Goal: Information Seeking & Learning: Check status

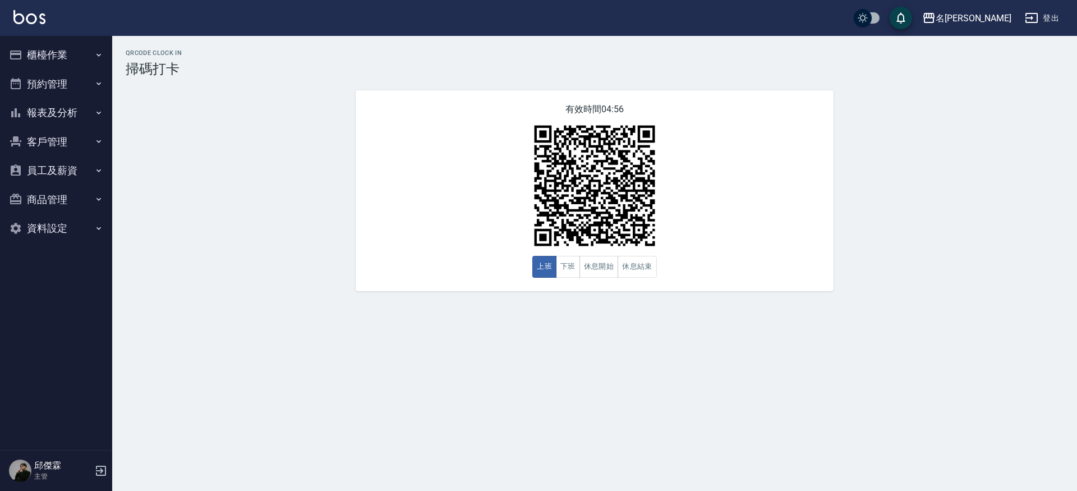
click at [67, 108] on button "報表及分析" at bounding box center [55, 112] width 103 height 29
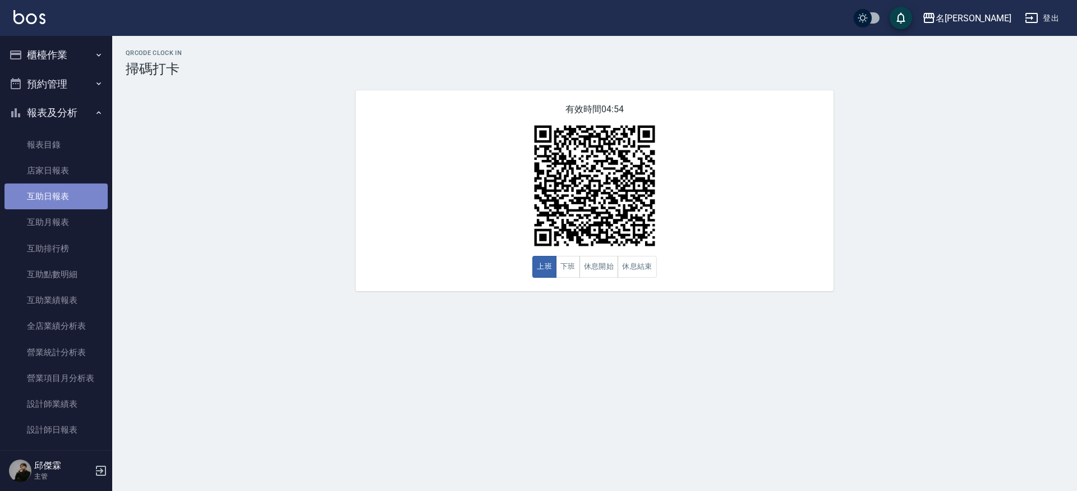
click at [59, 194] on link "互助日報表" at bounding box center [55, 196] width 103 height 26
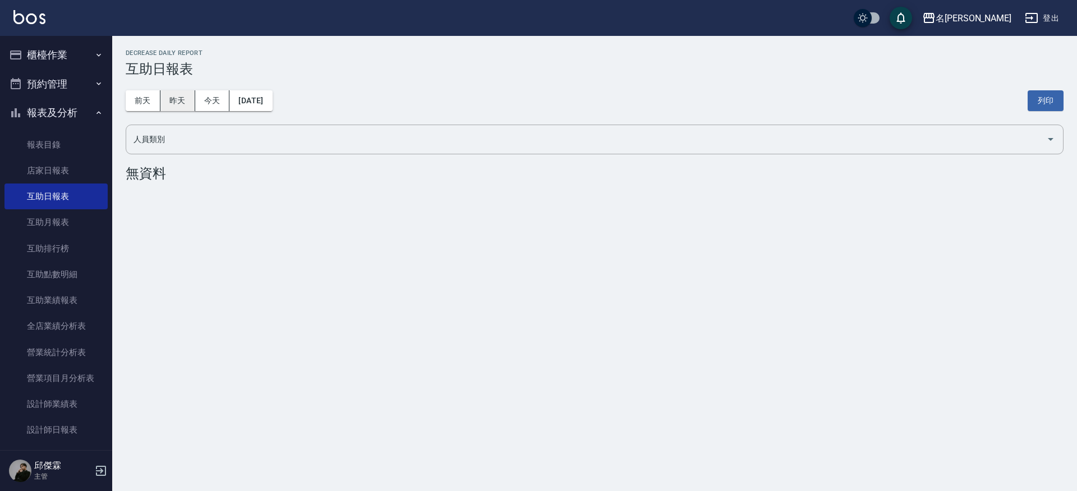
click at [181, 93] on button "昨天" at bounding box center [177, 100] width 35 height 21
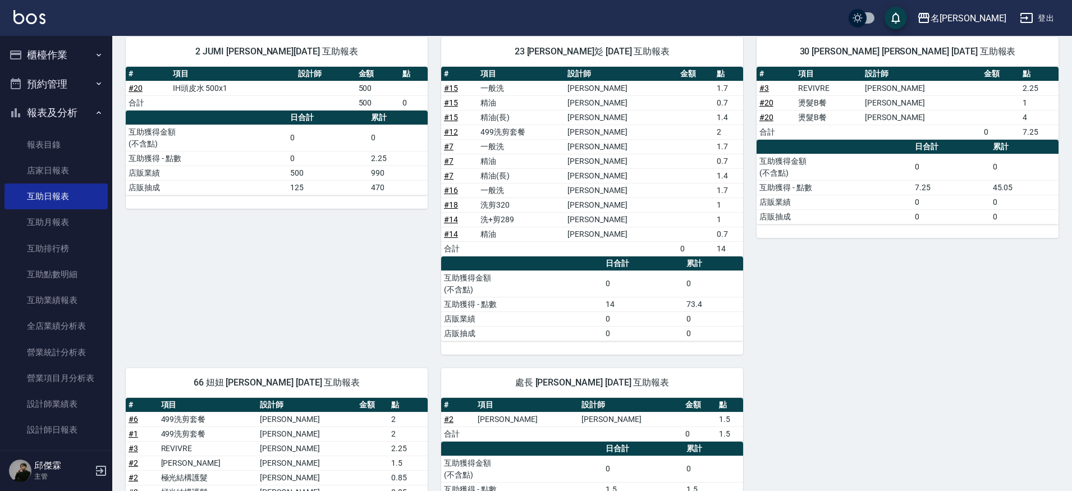
scroll to position [278, 0]
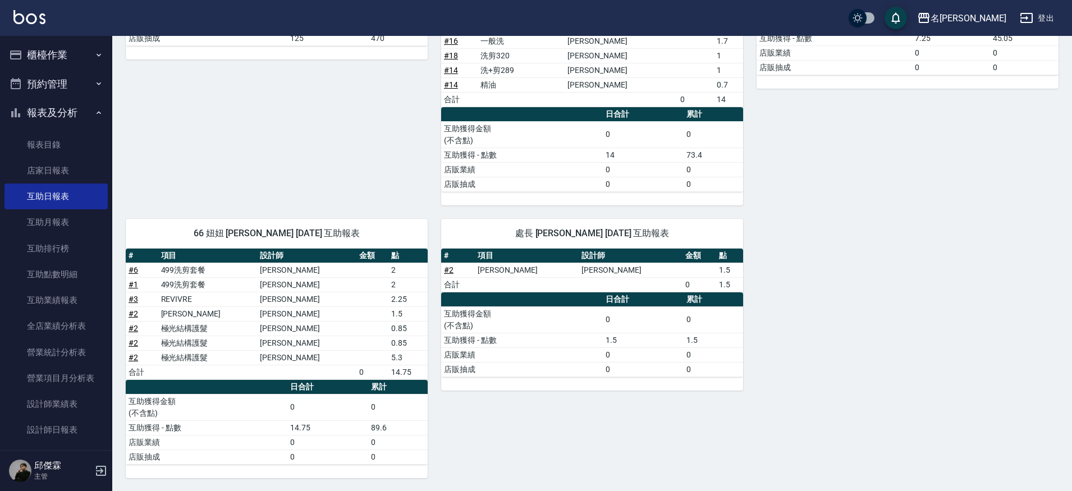
click at [134, 309] on link "# 2" at bounding box center [133, 313] width 10 height 9
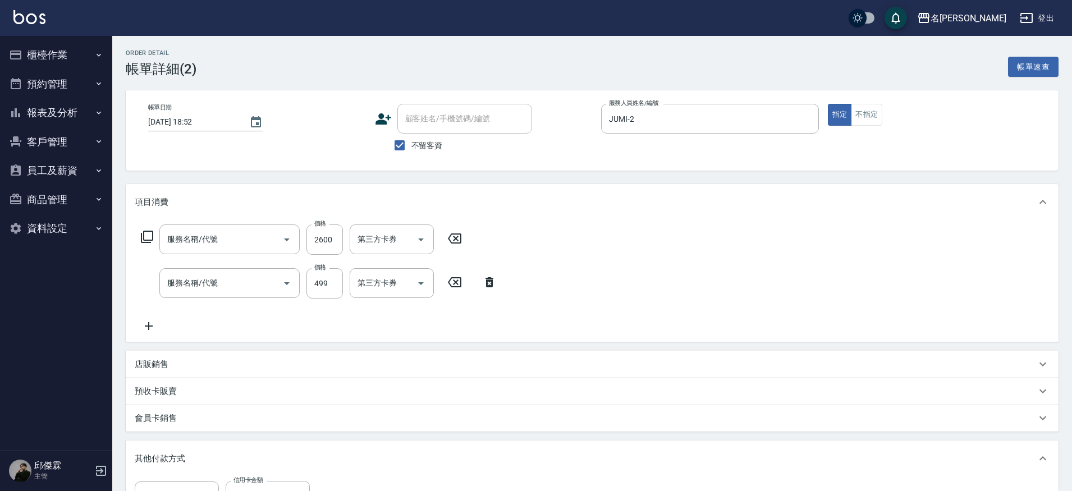
type input "極光結構護髮(515000)"
type input "[PERSON_NAME]spa(0499)"
type input "信用卡"
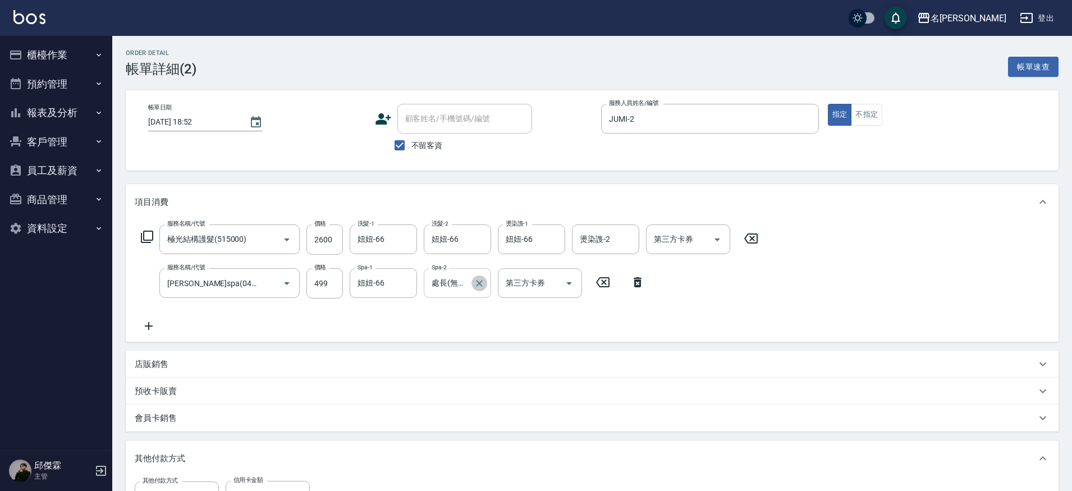
click at [481, 286] on icon "Clear" at bounding box center [479, 283] width 11 height 11
click at [385, 288] on input "妞妞-66" at bounding box center [375, 283] width 40 height 20
type input "妞妞-66"
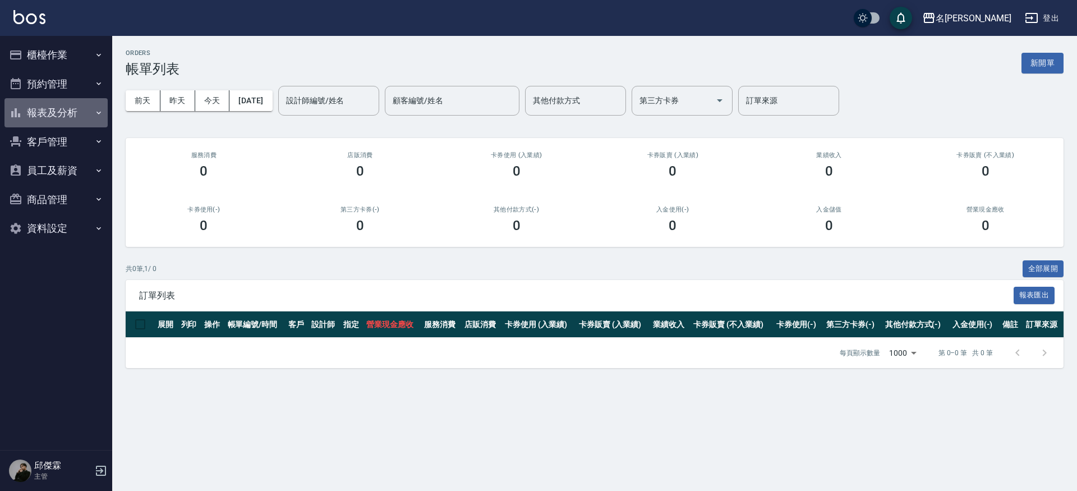
click at [71, 118] on button "報表及分析" at bounding box center [55, 112] width 103 height 29
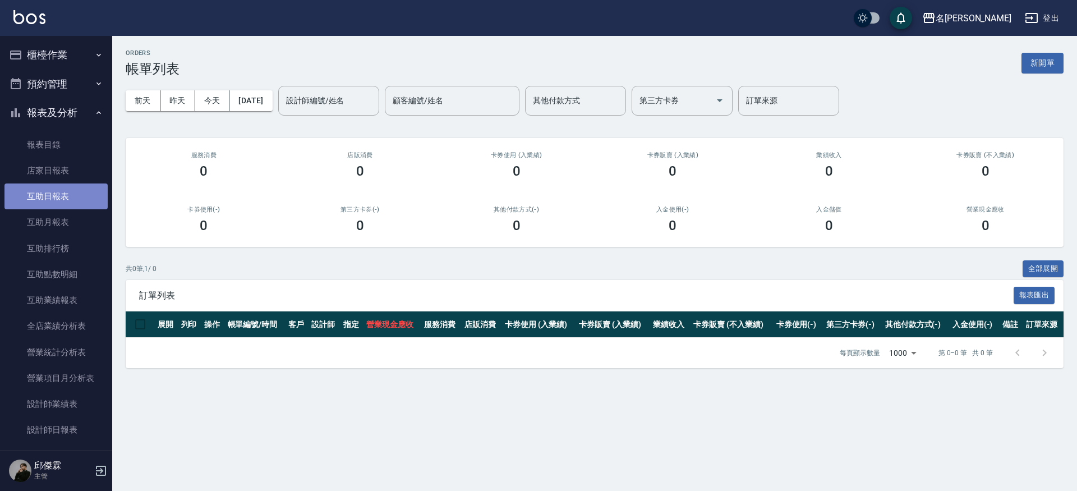
click at [61, 187] on link "互助日報表" at bounding box center [55, 196] width 103 height 26
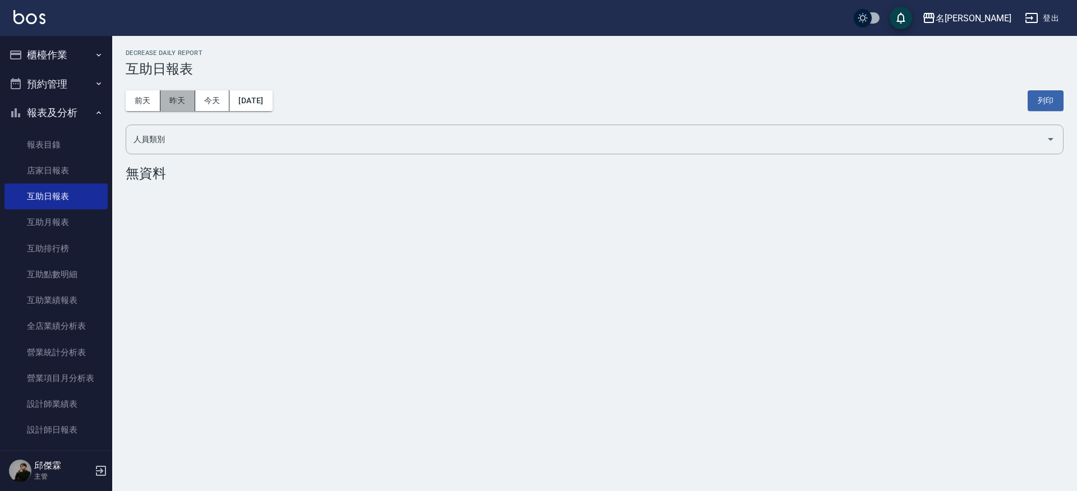
click at [181, 107] on button "昨天" at bounding box center [177, 100] width 35 height 21
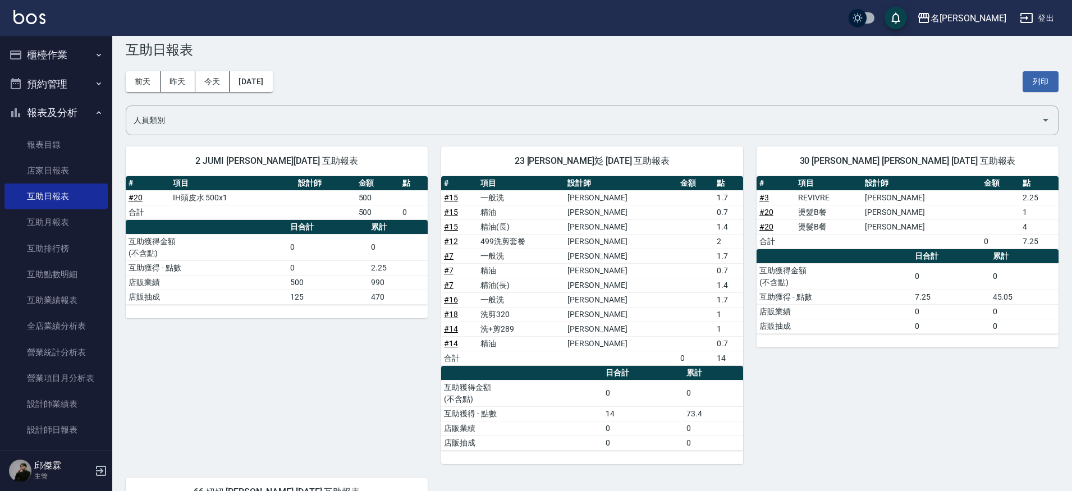
scroll to position [13, 0]
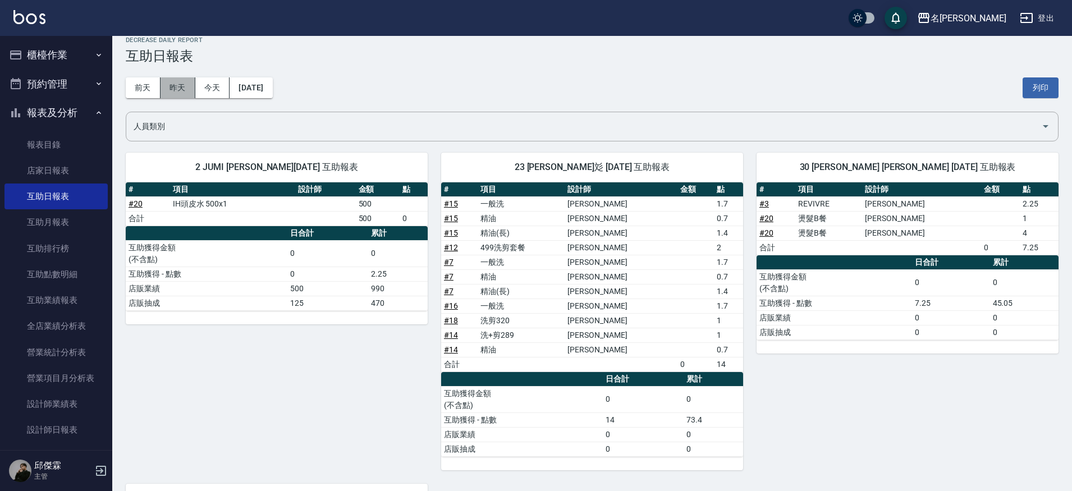
click at [181, 87] on button "昨天" at bounding box center [177, 87] width 35 height 21
click at [145, 85] on button "前天" at bounding box center [143, 87] width 35 height 21
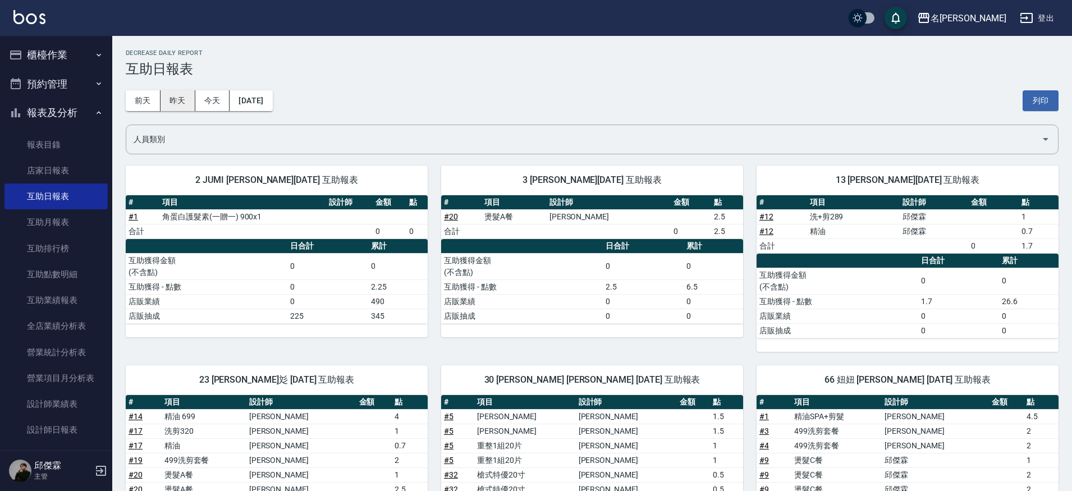
click at [179, 100] on button "昨天" at bounding box center [177, 100] width 35 height 21
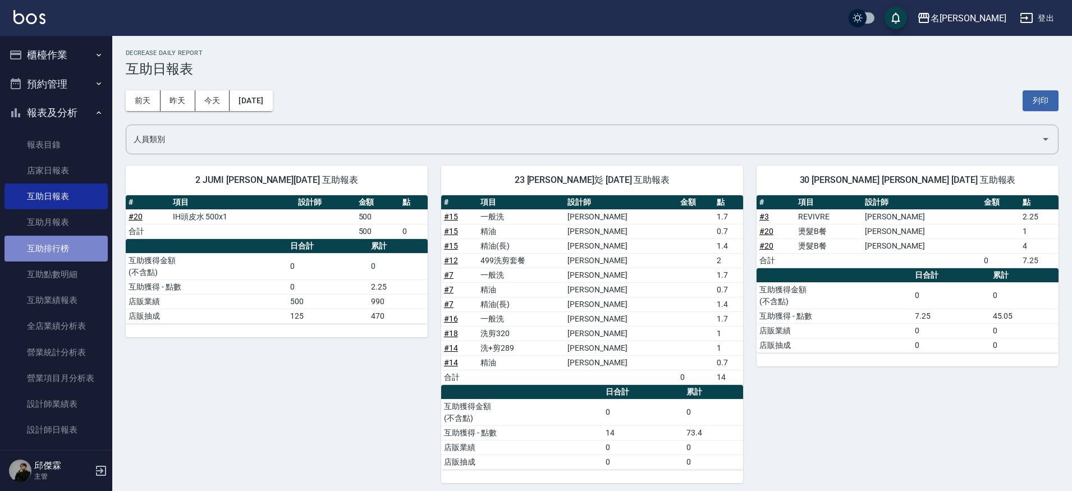
scroll to position [4, 0]
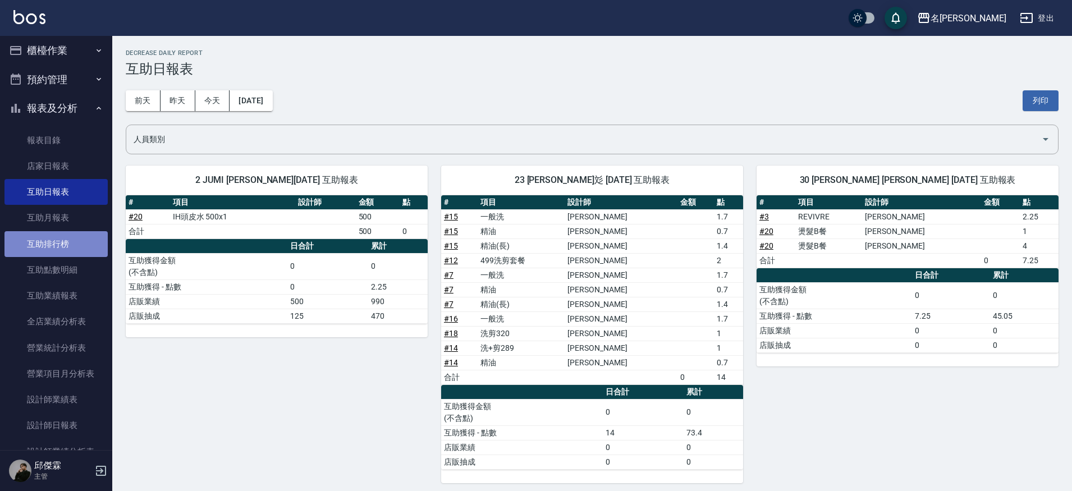
click at [61, 240] on link "互助排行榜" at bounding box center [55, 244] width 103 height 26
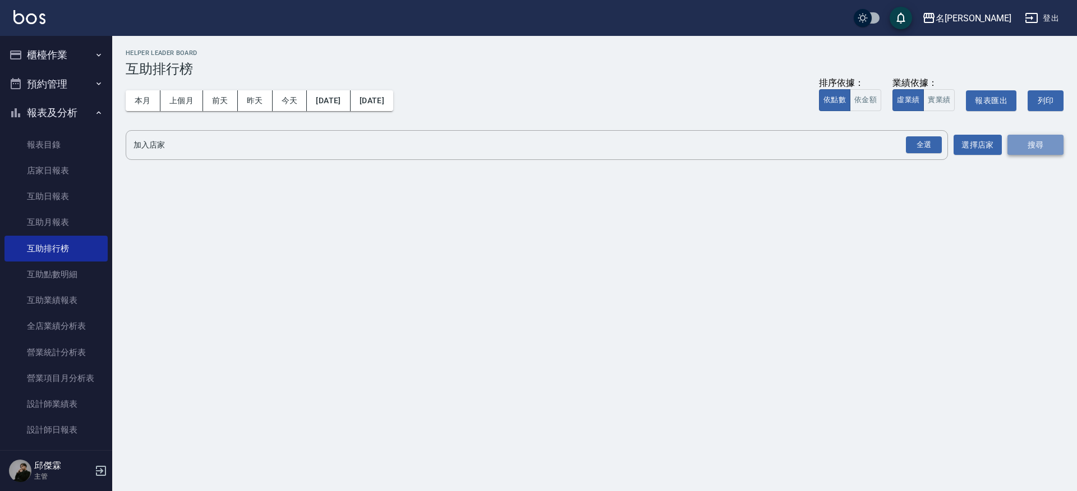
click at [1016, 143] on button "搜尋" at bounding box center [1036, 145] width 56 height 21
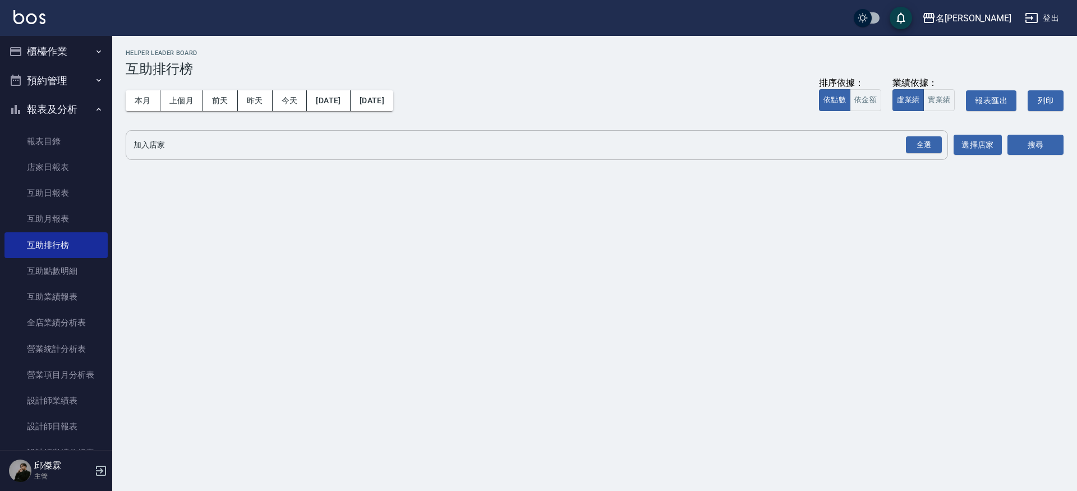
scroll to position [4, 0]
click at [925, 143] on div "全選" at bounding box center [924, 144] width 36 height 17
click at [1043, 142] on button "搜尋" at bounding box center [1036, 145] width 56 height 21
